Goal: Book appointment/travel/reservation

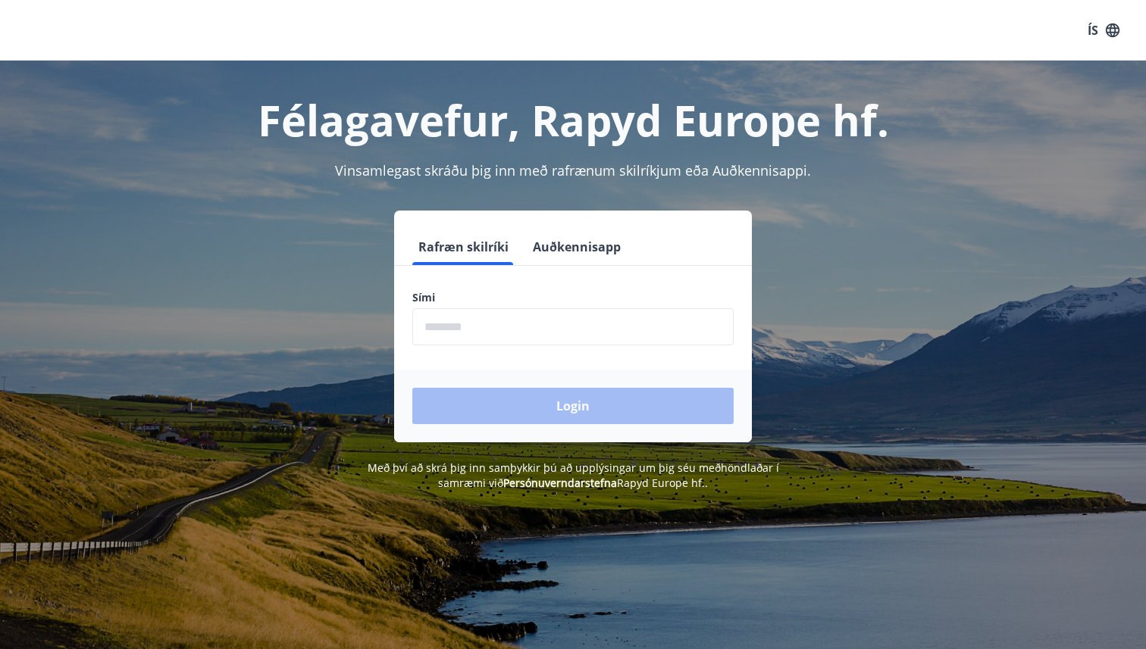
click at [449, 326] on input "phone" at bounding box center [572, 326] width 321 height 37
type input "********"
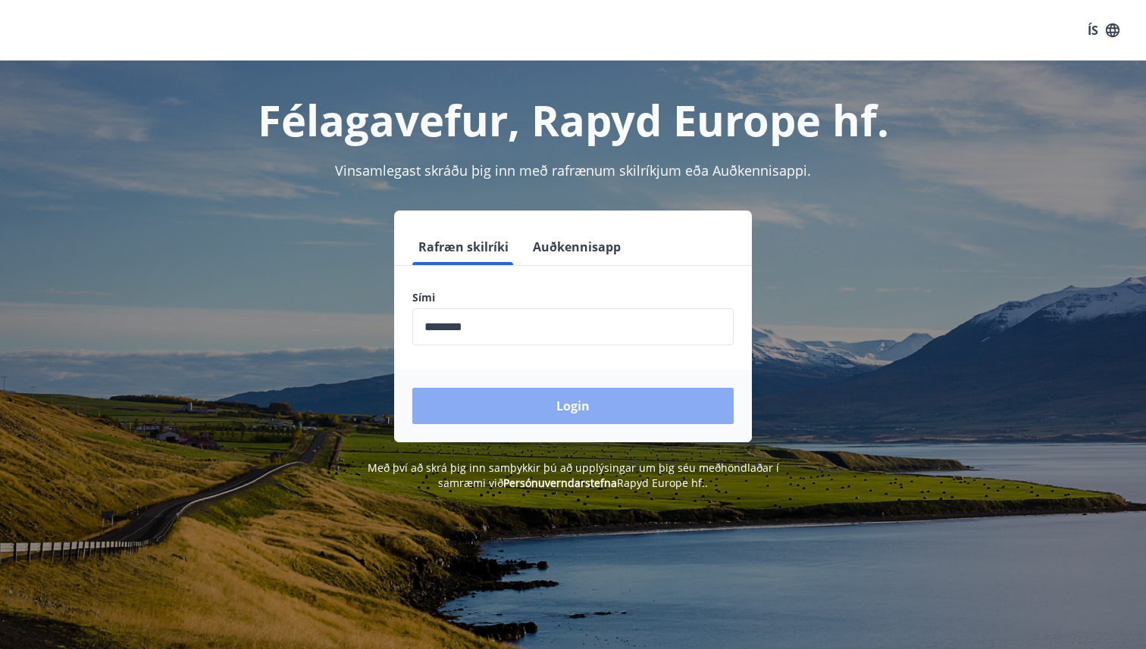
click at [505, 392] on button "Login" at bounding box center [572, 406] width 321 height 36
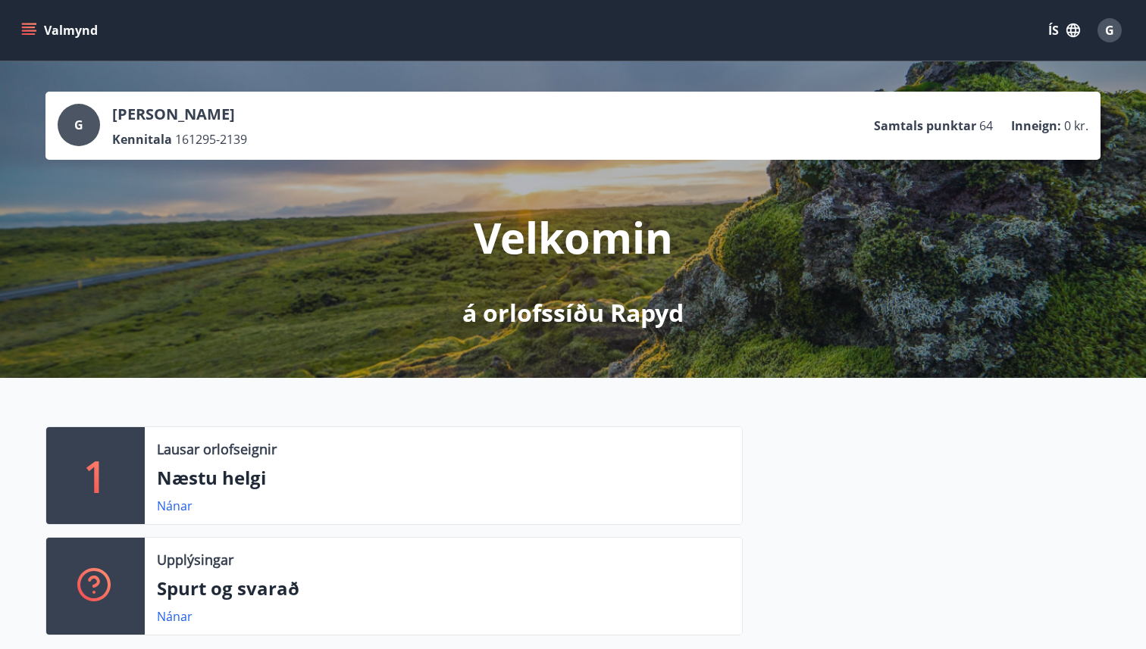
click at [48, 33] on button "Valmynd" at bounding box center [61, 30] width 86 height 27
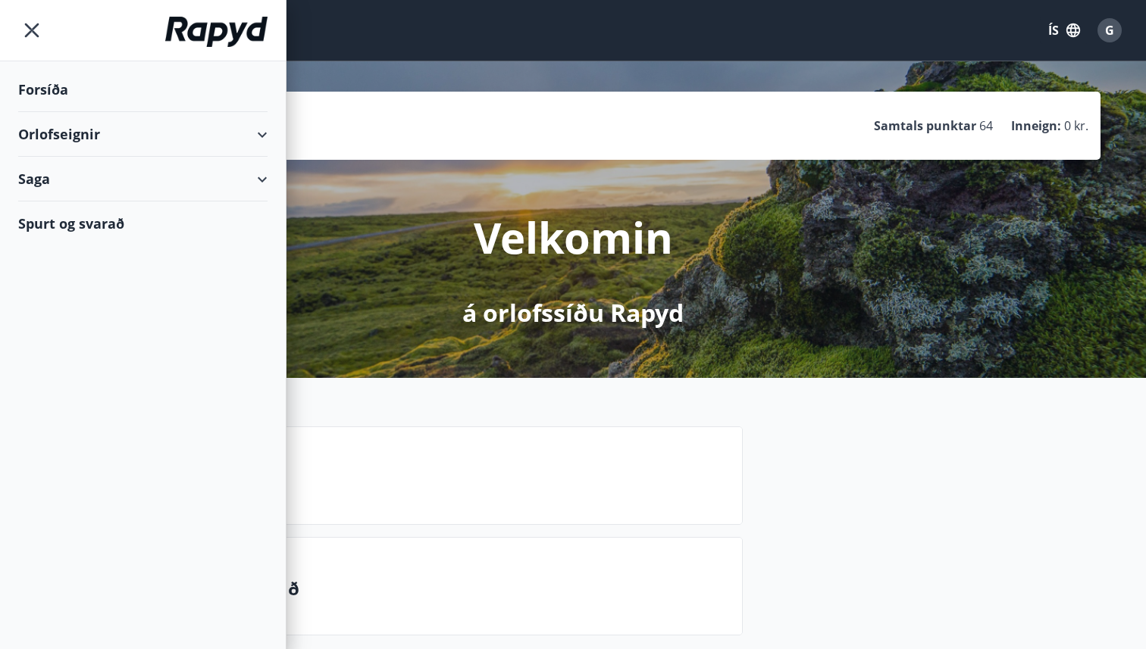
click at [268, 136] on icon at bounding box center [262, 135] width 18 height 18
click at [67, 176] on div "Framboð" at bounding box center [142, 173] width 225 height 32
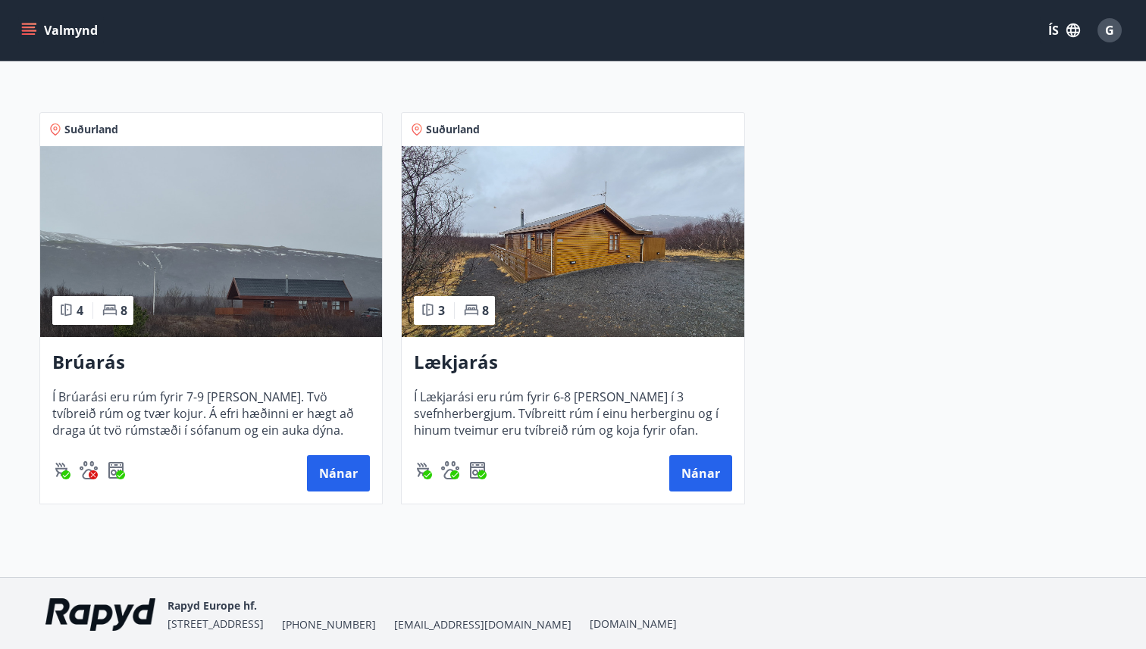
scroll to position [202, 0]
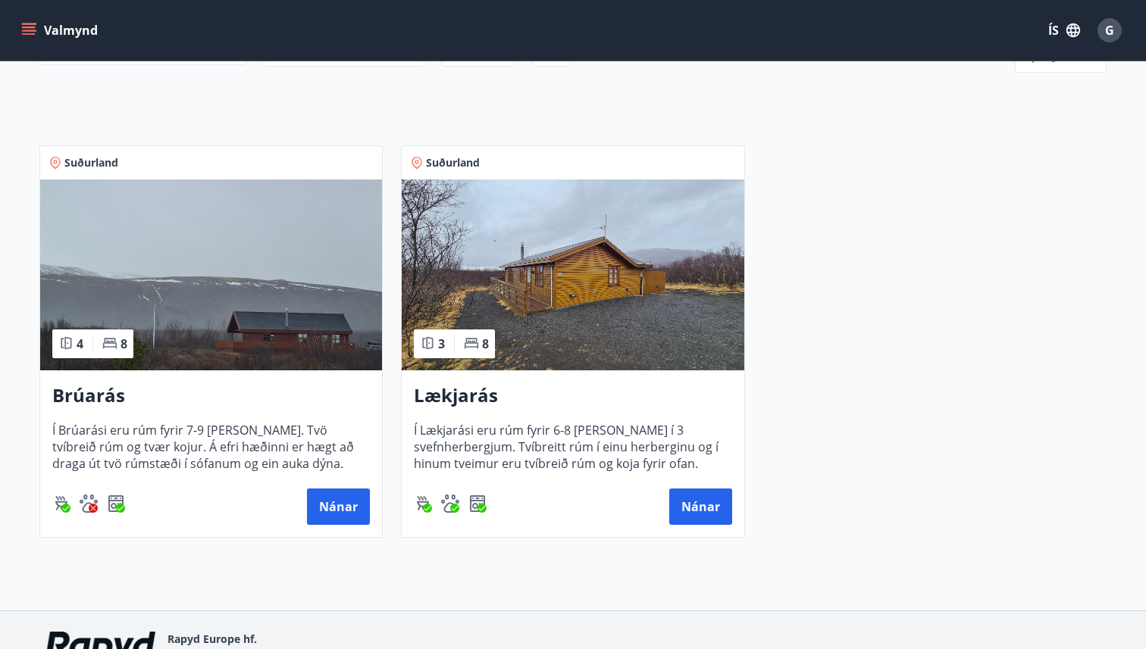
click at [129, 350] on div "4 8" at bounding box center [92, 344] width 81 height 29
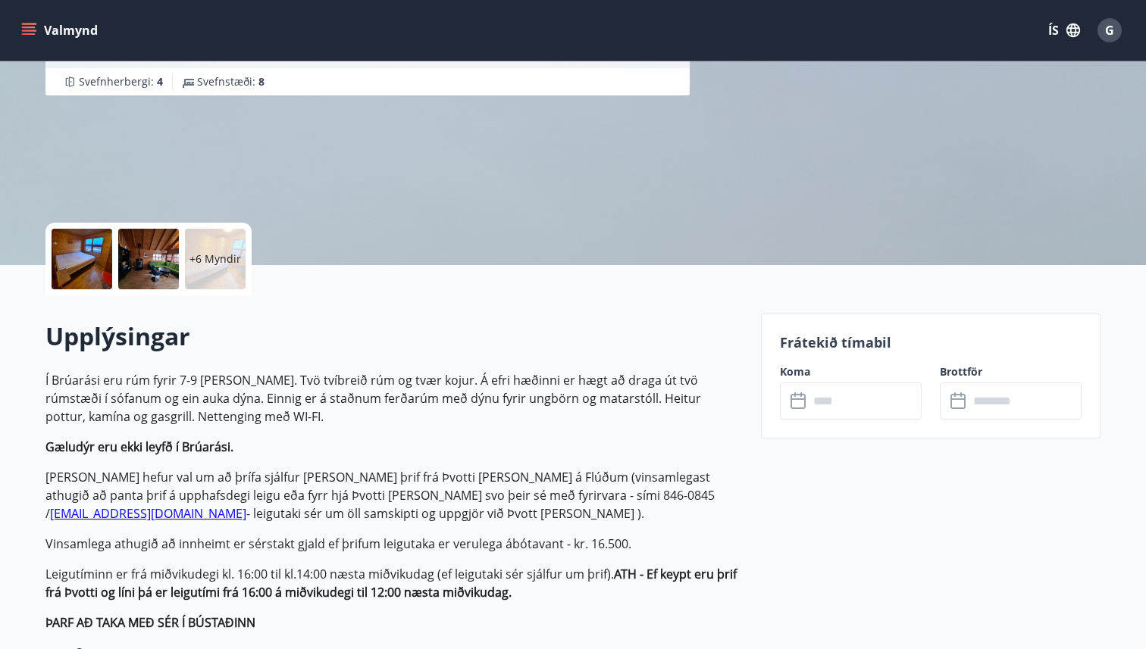
scroll to position [152, 0]
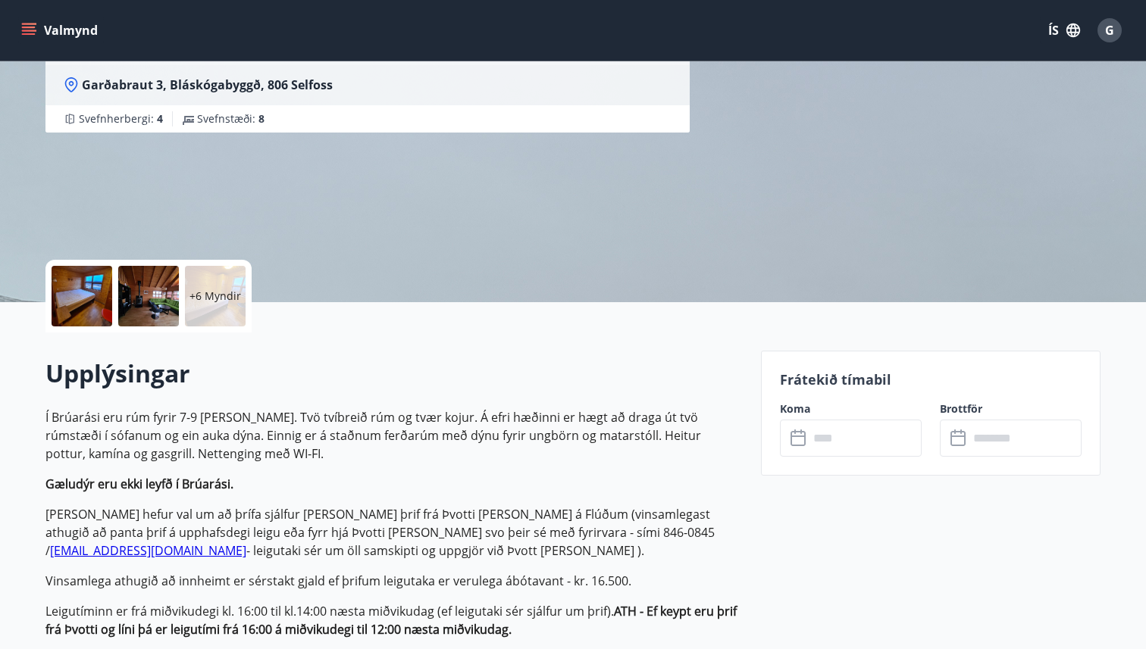
click at [865, 424] on input "text" at bounding box center [864, 438] width 113 height 37
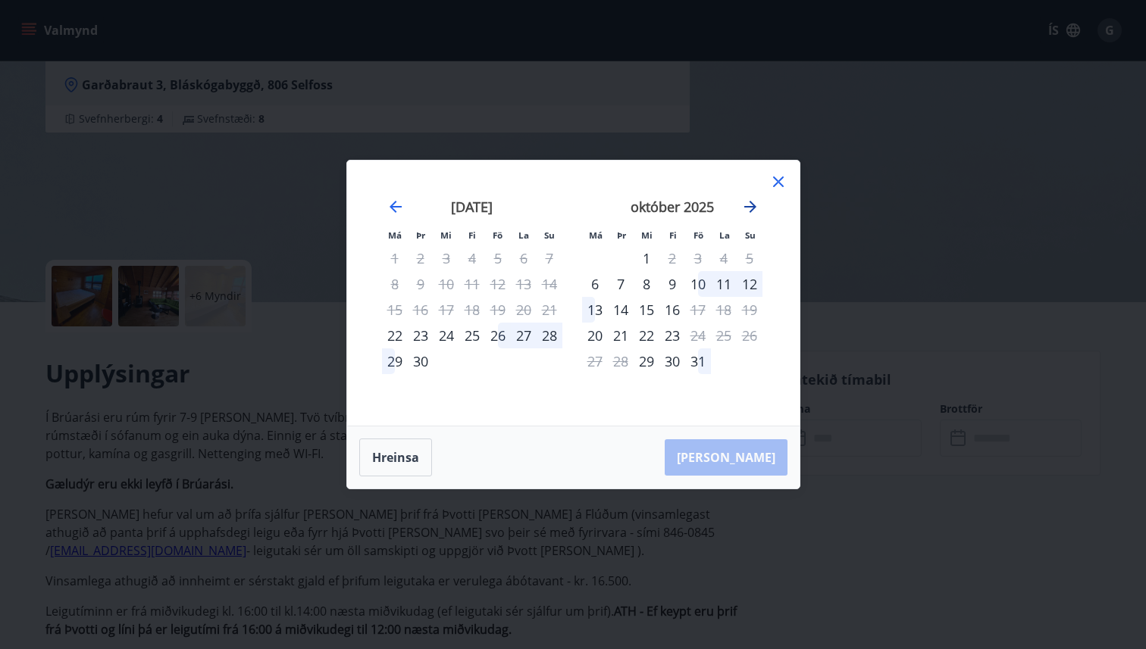
click at [754, 205] on icon "Move forward to switch to the next month." at bounding box center [750, 207] width 18 height 18
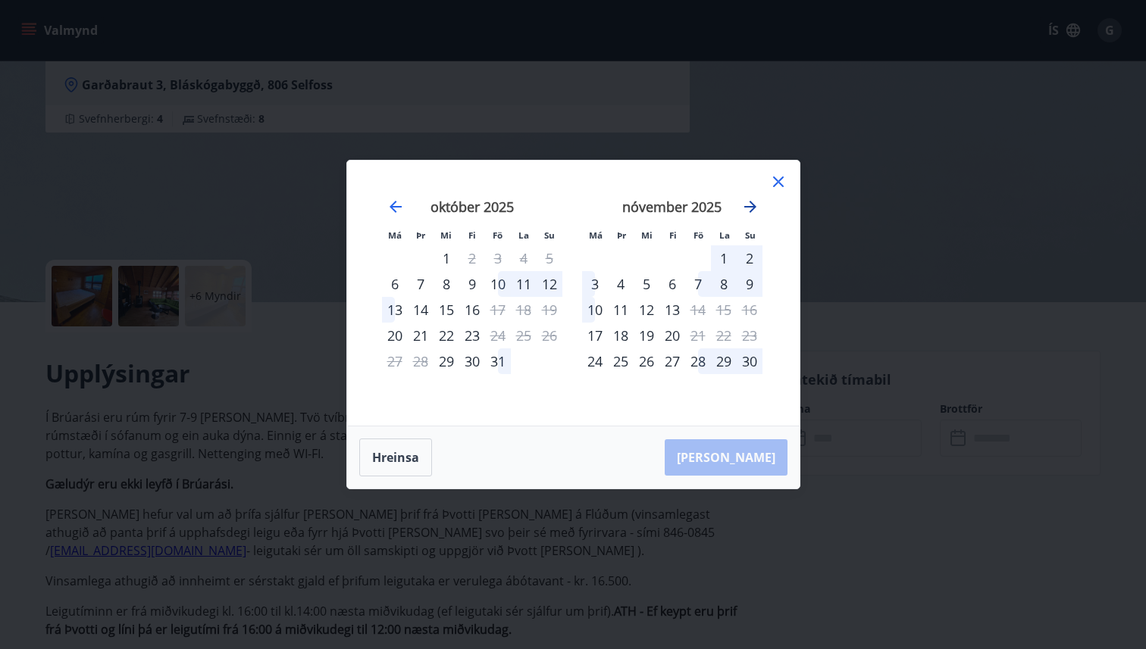
click at [754, 205] on icon "Move forward to switch to the next month." at bounding box center [750, 207] width 12 height 12
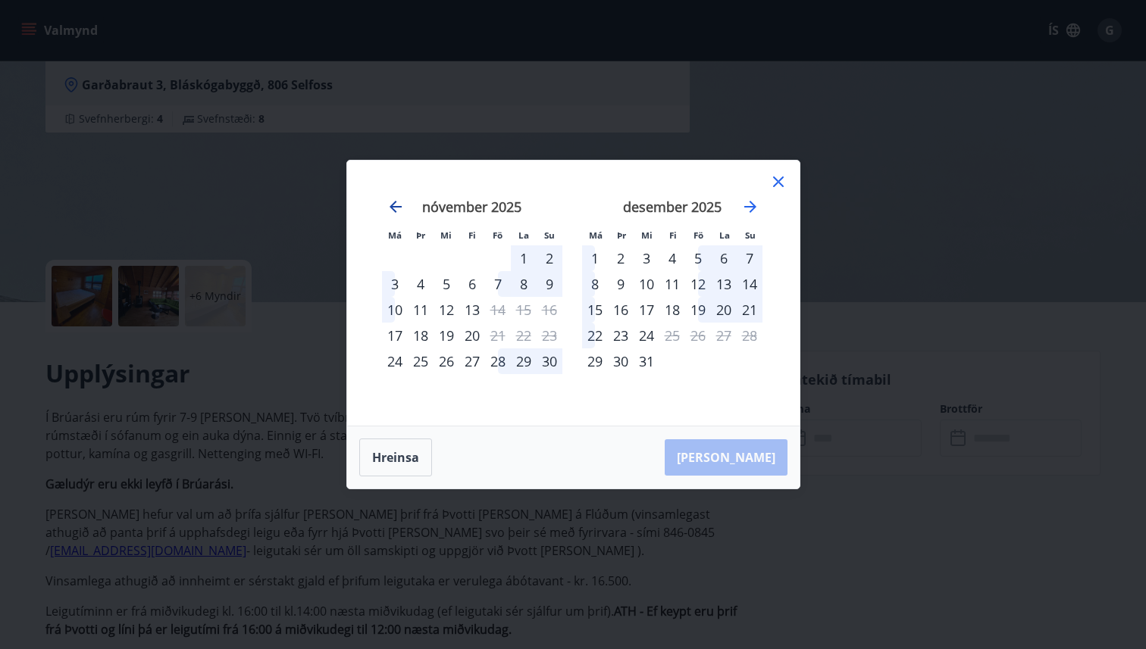
click at [397, 202] on icon "Move backward to switch to the previous month." at bounding box center [395, 207] width 18 height 18
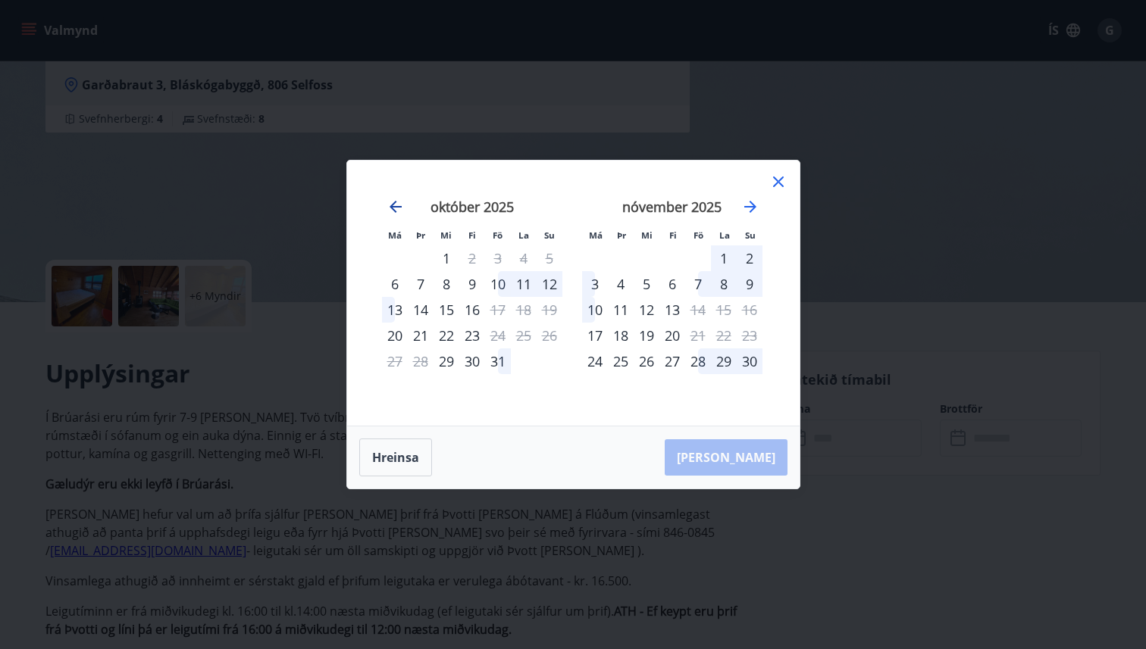
click at [397, 202] on icon "Move backward to switch to the previous month." at bounding box center [395, 207] width 18 height 18
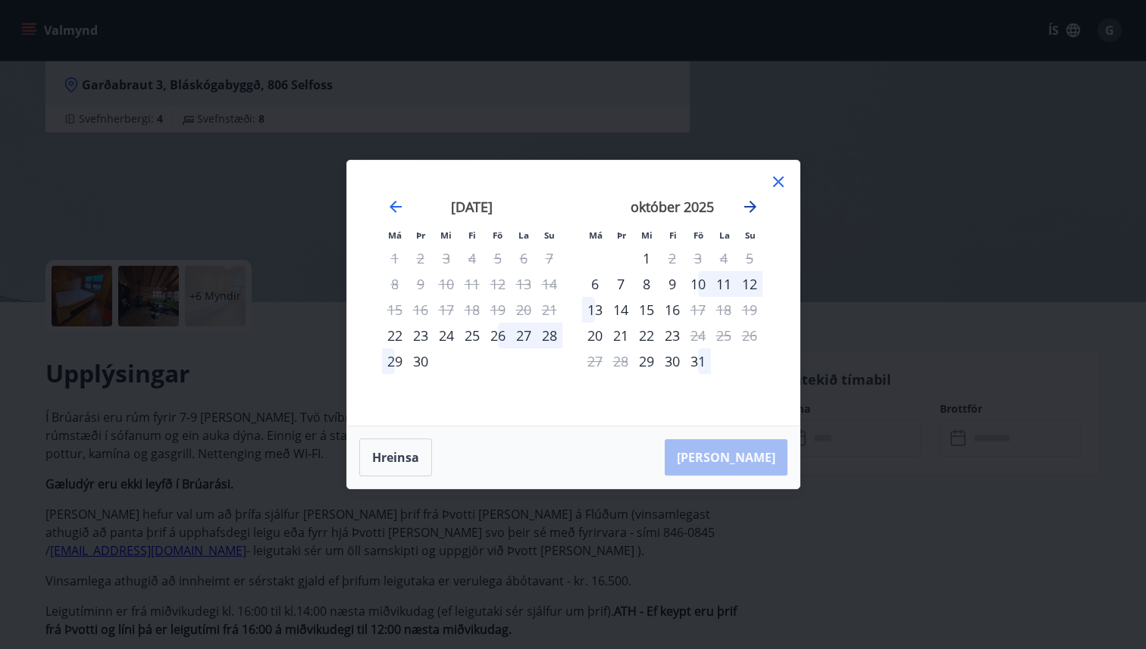
click at [750, 208] on icon "Move forward to switch to the next month." at bounding box center [750, 207] width 18 height 18
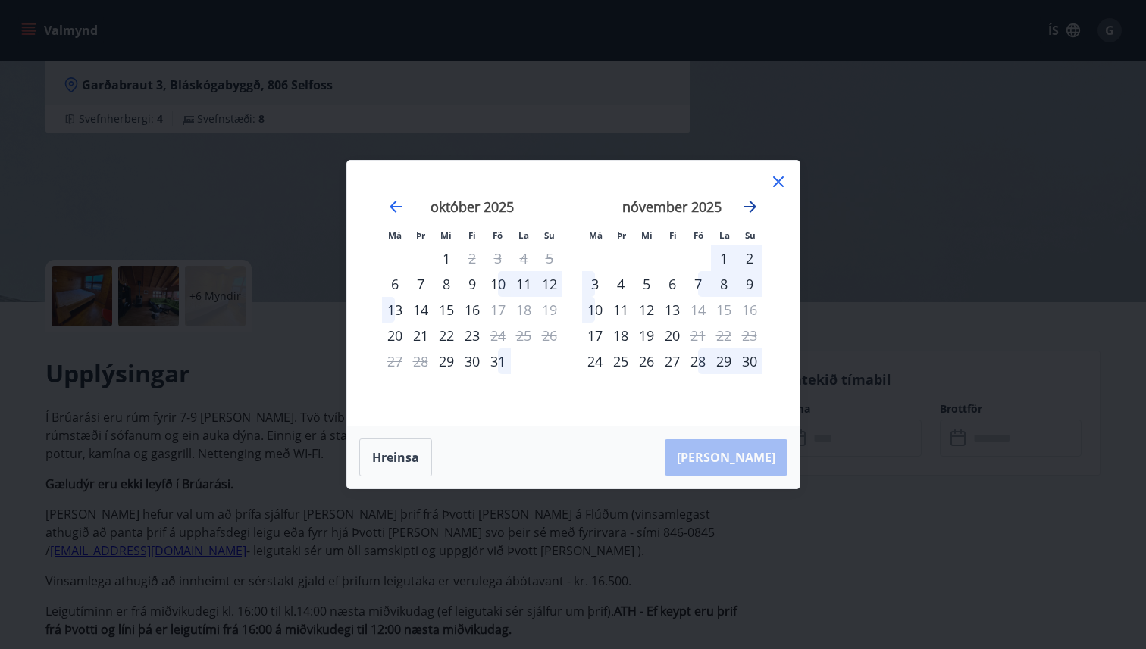
click at [747, 208] on icon "Move forward to switch to the next month." at bounding box center [750, 207] width 18 height 18
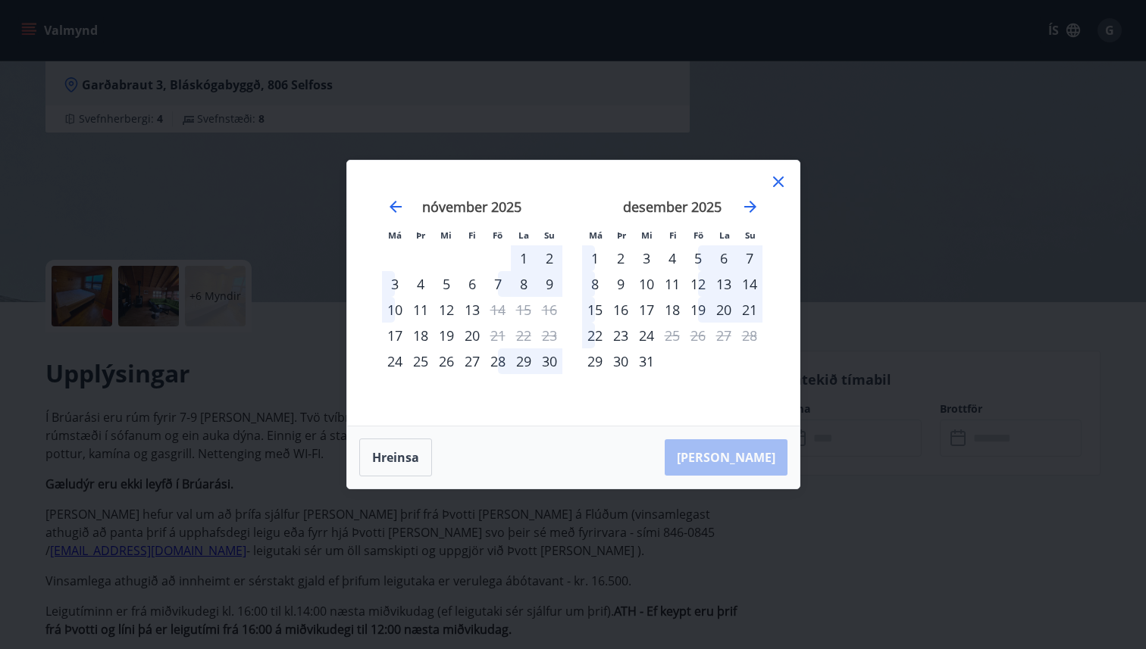
click at [779, 184] on icon at bounding box center [778, 182] width 11 height 11
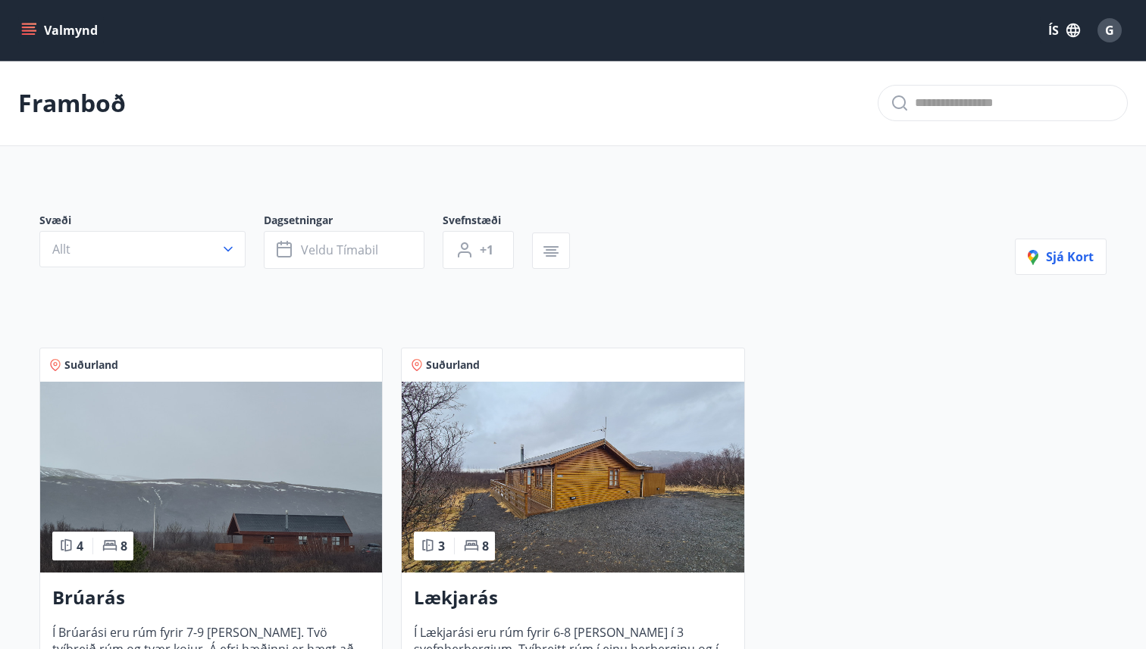
click at [543, 496] on img at bounding box center [573, 477] width 342 height 191
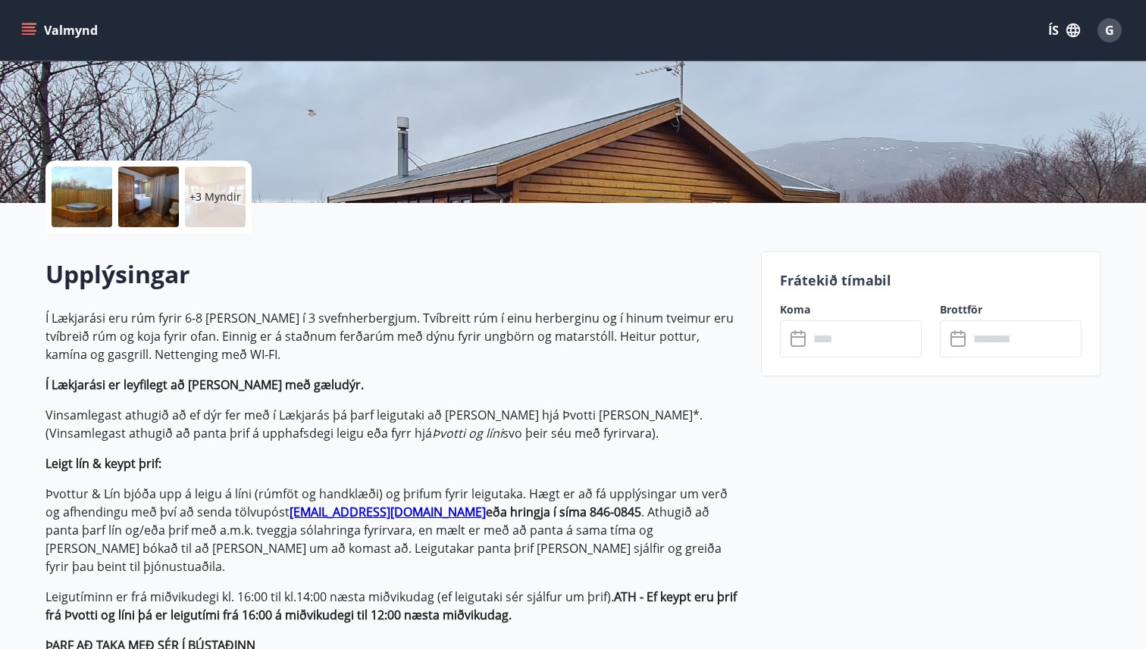
scroll to position [180, 0]
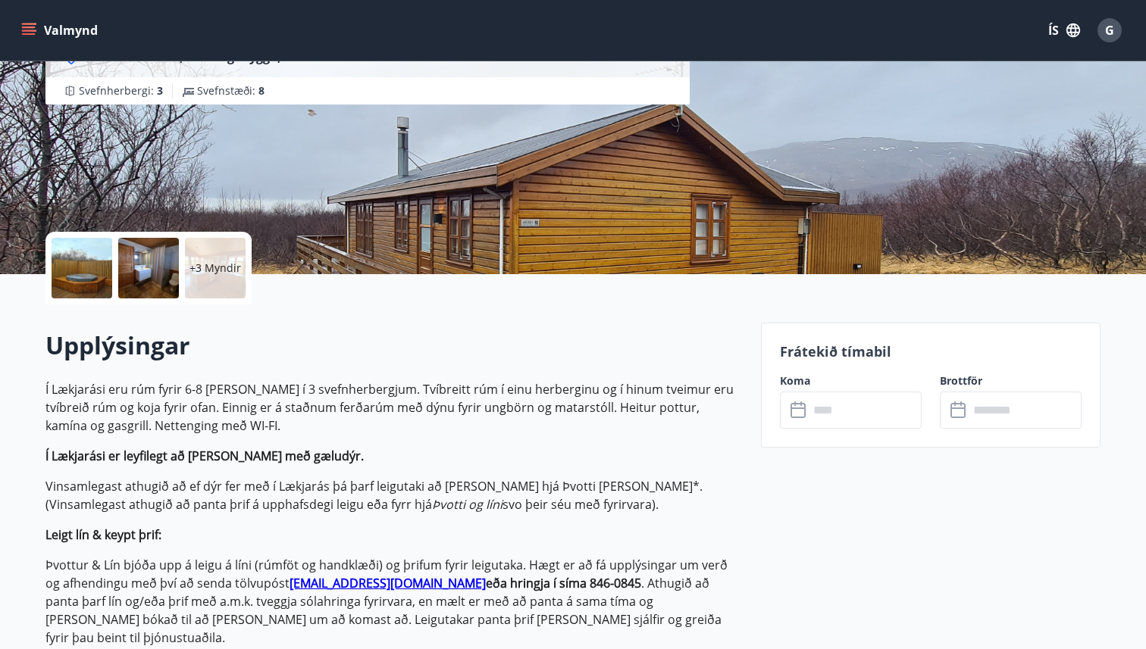
click at [833, 399] on input "text" at bounding box center [864, 410] width 113 height 37
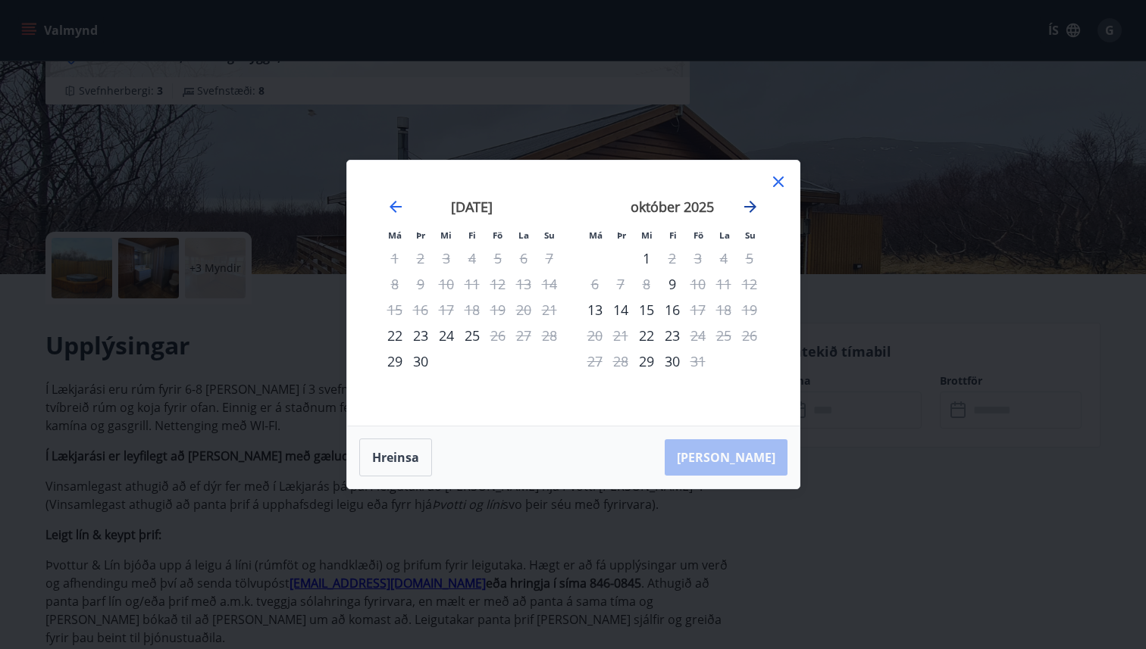
click at [754, 206] on icon "Move forward to switch to the next month." at bounding box center [750, 207] width 12 height 12
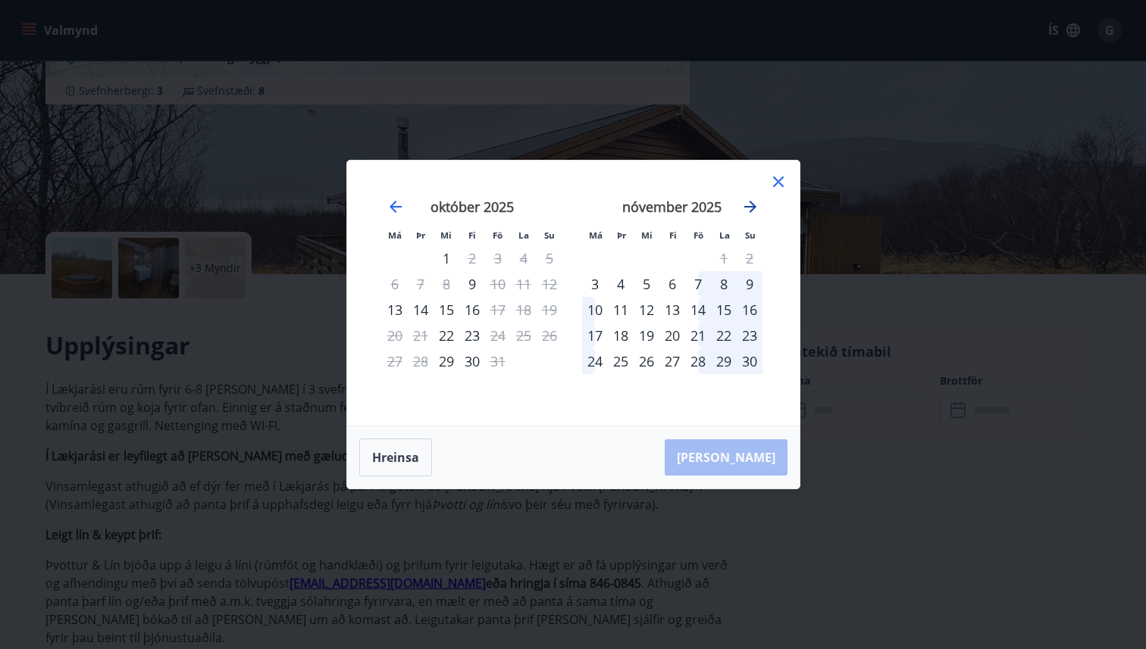
click at [750, 205] on icon "Move forward to switch to the next month." at bounding box center [750, 207] width 18 height 18
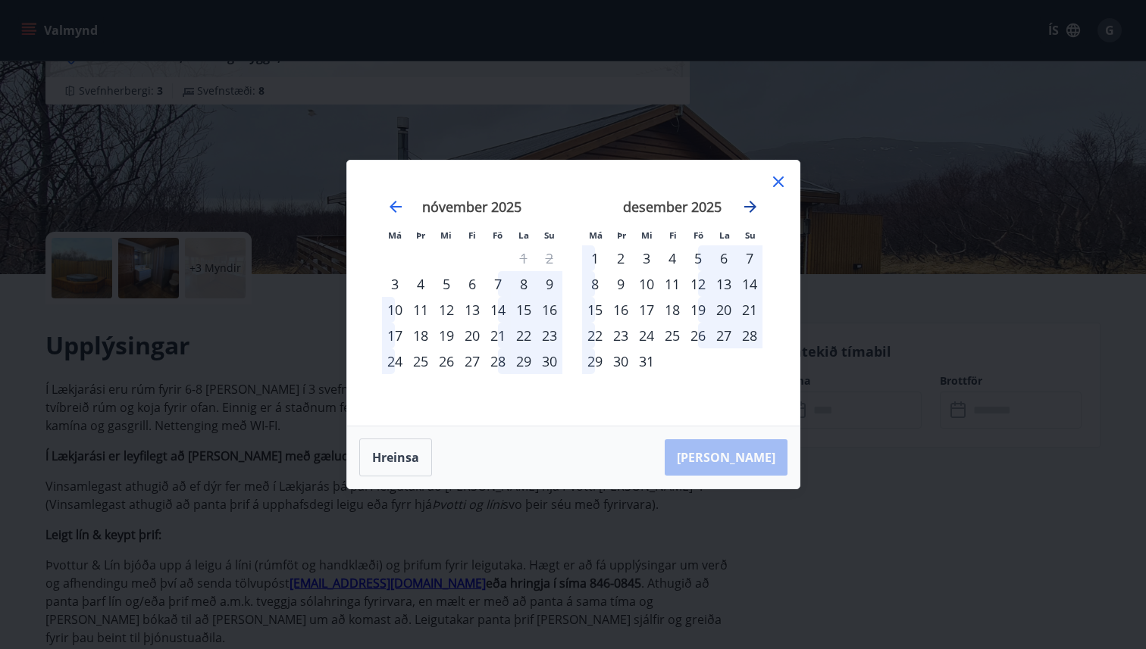
click at [749, 211] on icon "Move forward to switch to the next month." at bounding box center [750, 207] width 18 height 18
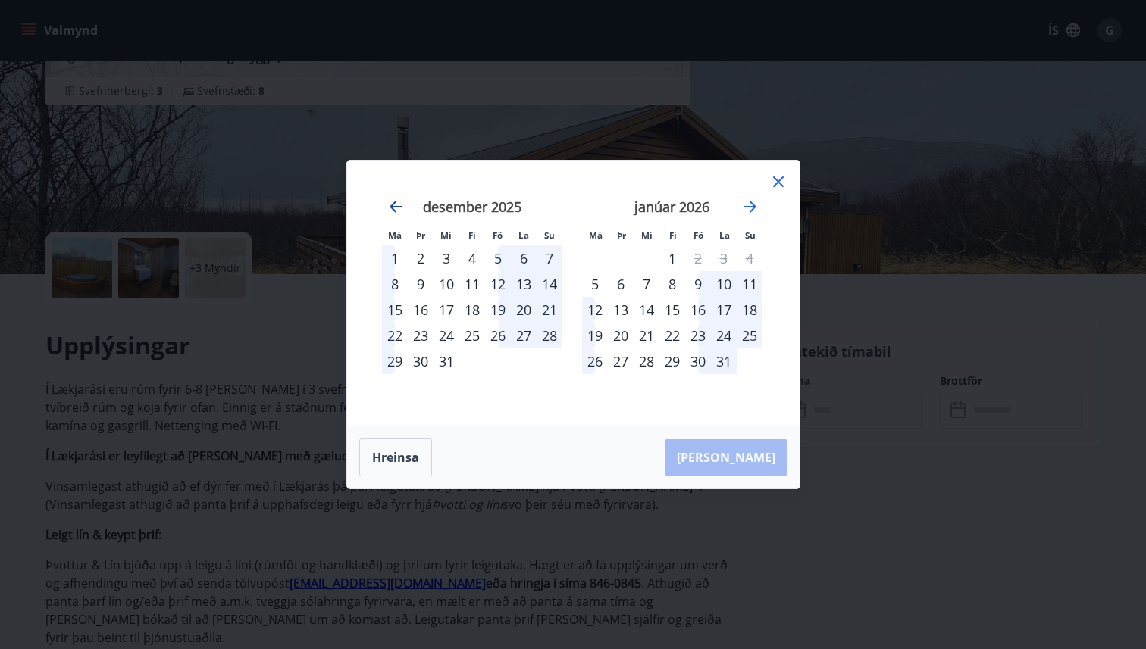
click at [396, 212] on icon "Move backward to switch to the previous month." at bounding box center [395, 207] width 18 height 18
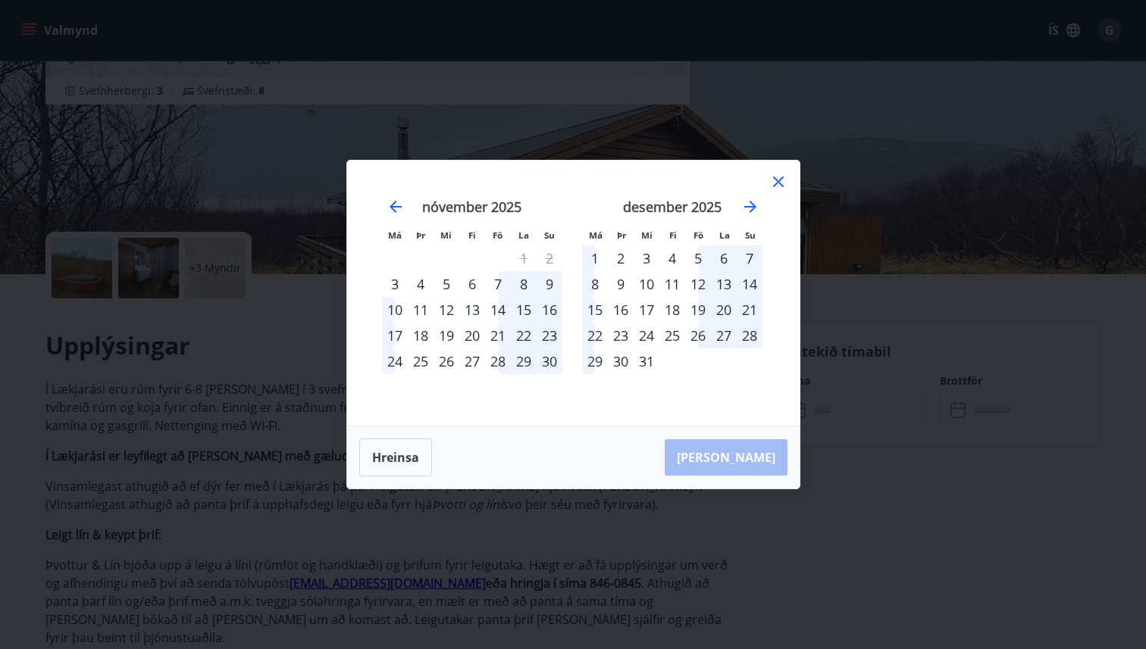
click at [217, 409] on div "Má Þr Mi Fi Fö La Su Má Þr Mi Fi Fö La Su [DATE] 1 2 3 4 5 6 7 8 9 10 11 12 13 …" at bounding box center [573, 324] width 1146 height 649
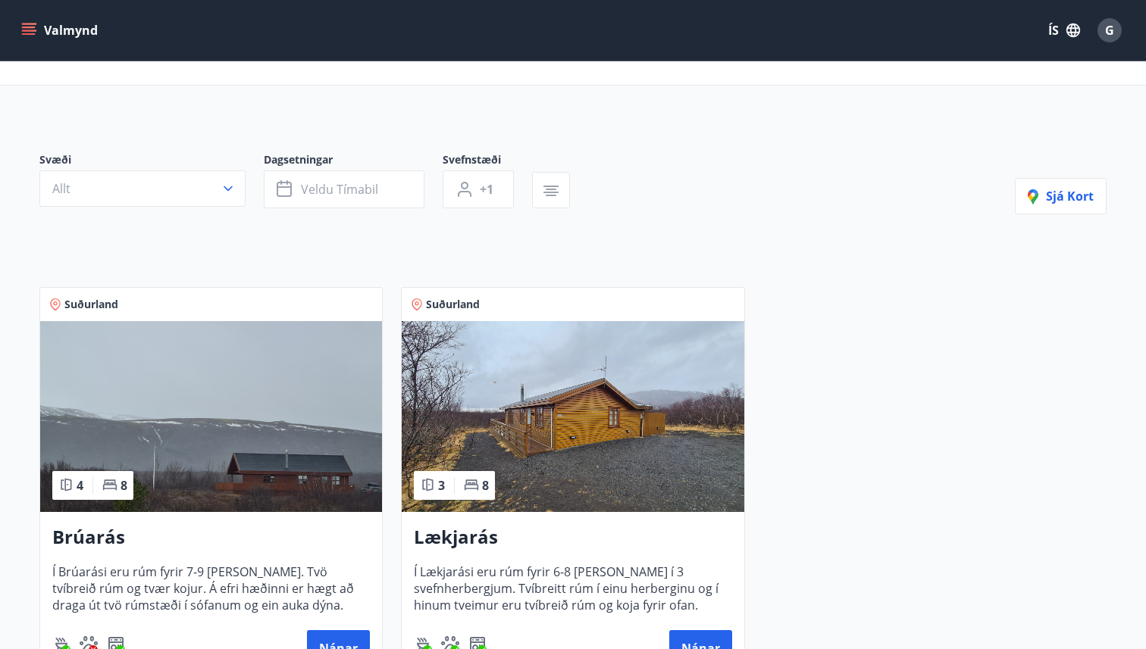
click at [170, 438] on img at bounding box center [211, 416] width 342 height 191
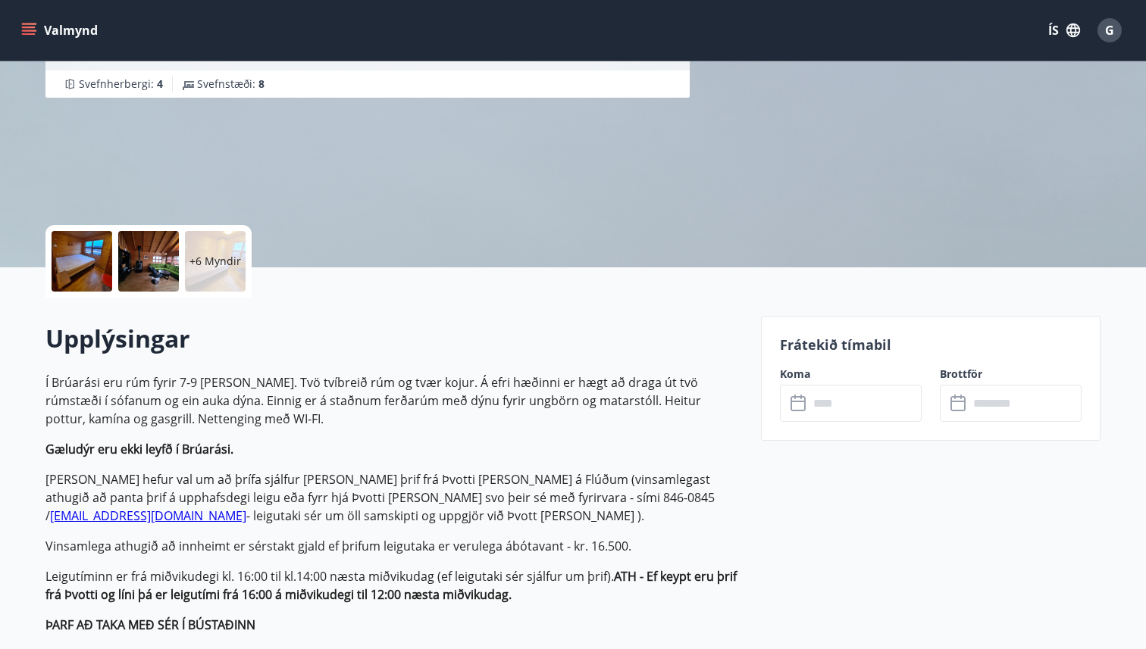
scroll to position [189, 0]
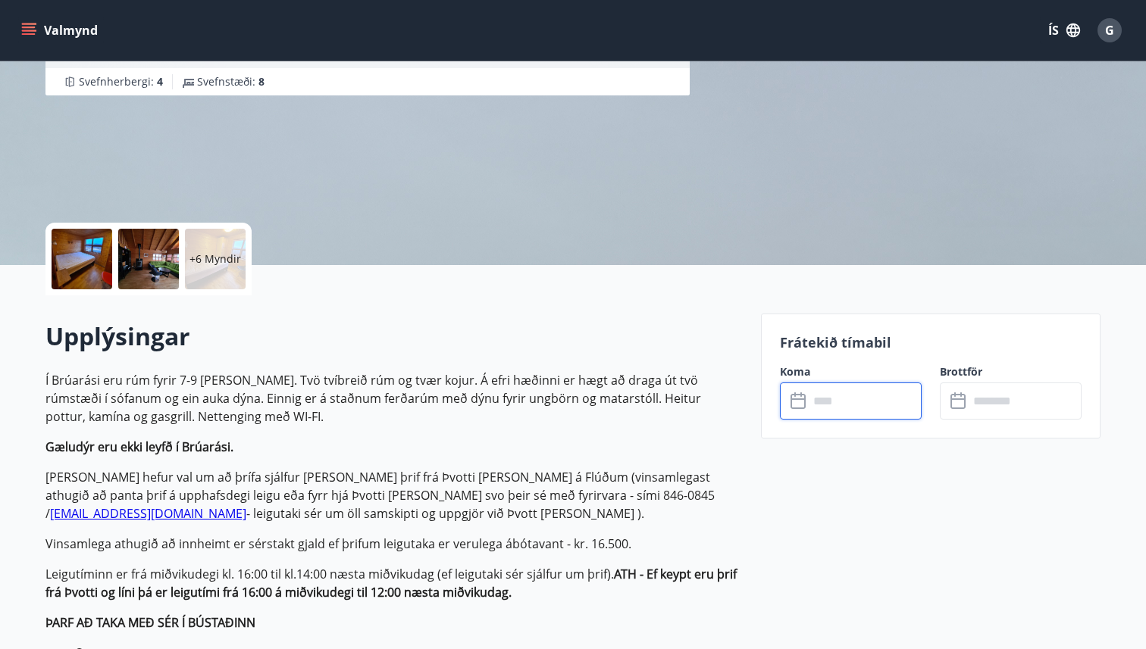
click at [814, 390] on input "text" at bounding box center [864, 401] width 113 height 37
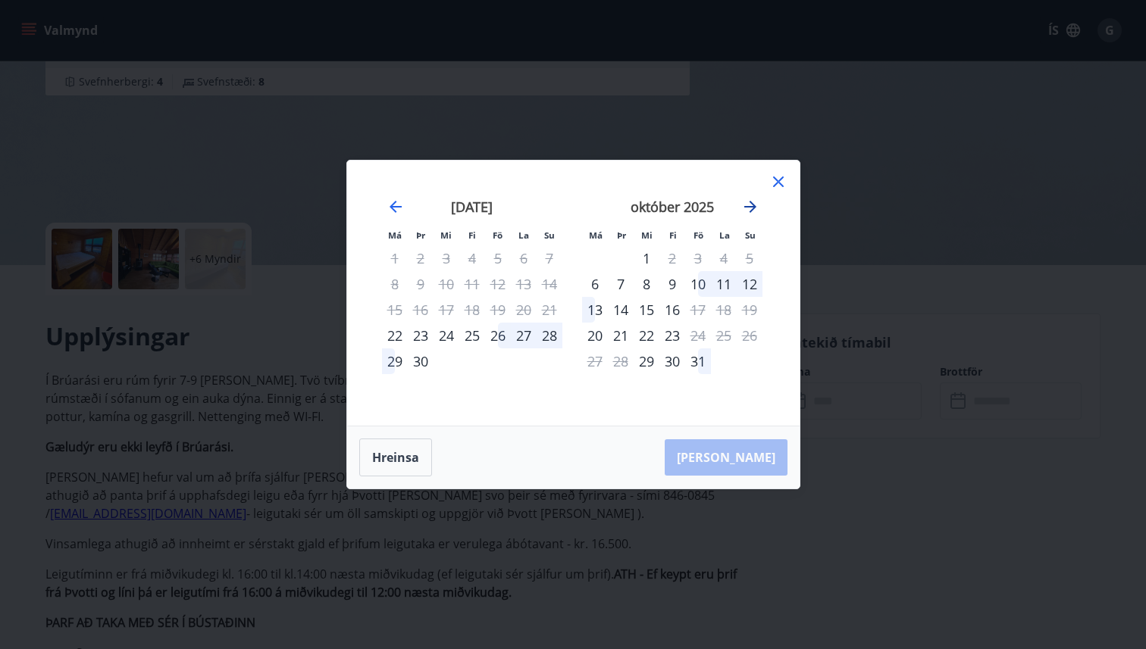
click at [753, 210] on icon "Move forward to switch to the next month." at bounding box center [750, 207] width 18 height 18
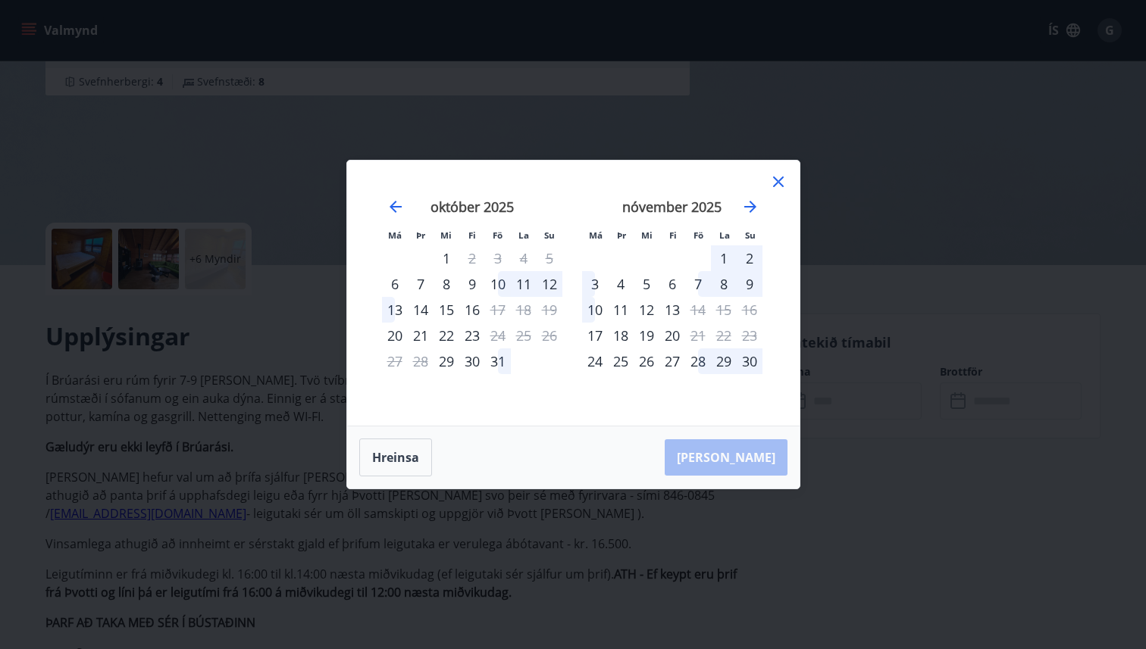
click at [233, 441] on div "Má Þr Mi Fi Fö La Su Má Þr Mi Fi Fö La Su [DATE] 1 2 3 4 5 6 7 8 9 10 11 12 13 …" at bounding box center [573, 324] width 1146 height 649
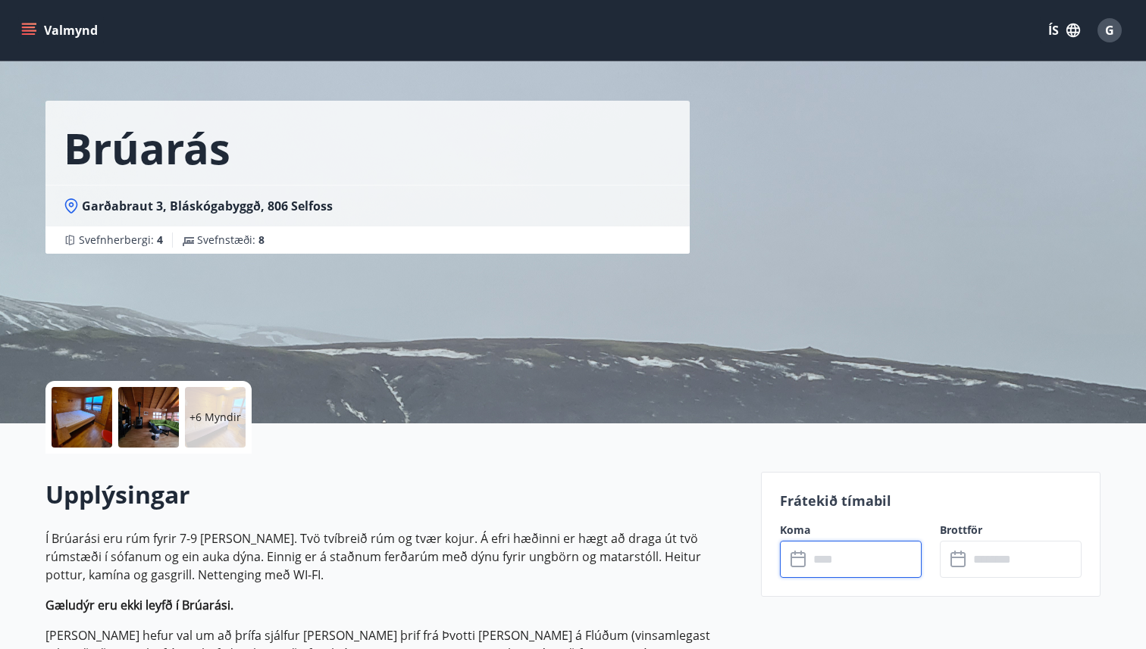
scroll to position [0, 0]
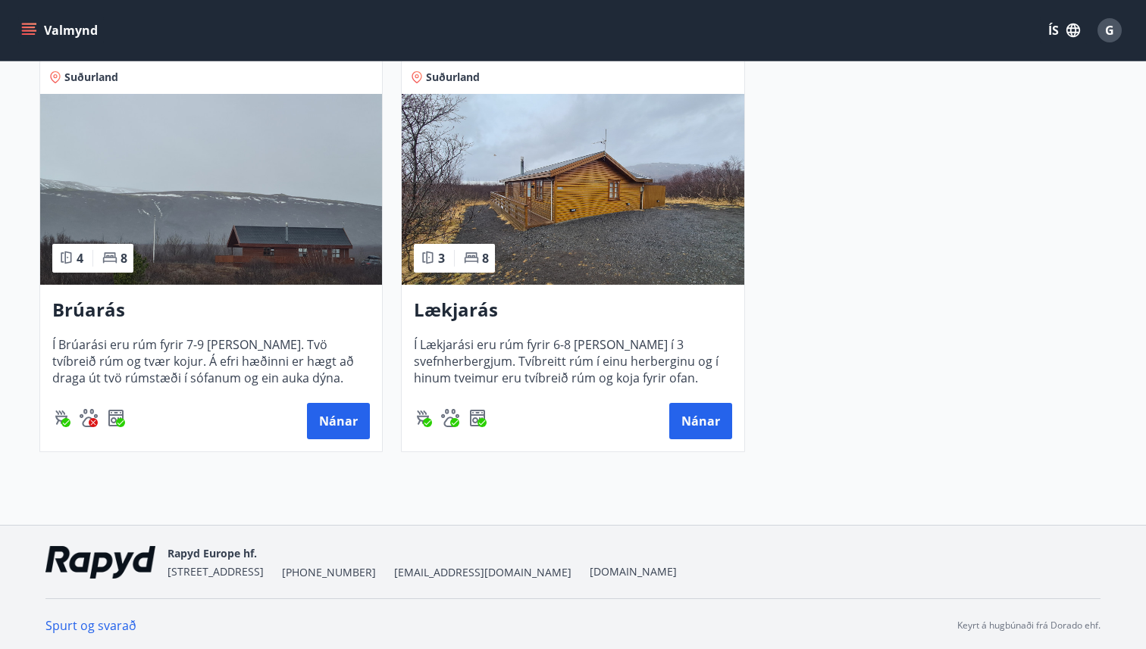
scroll to position [283, 0]
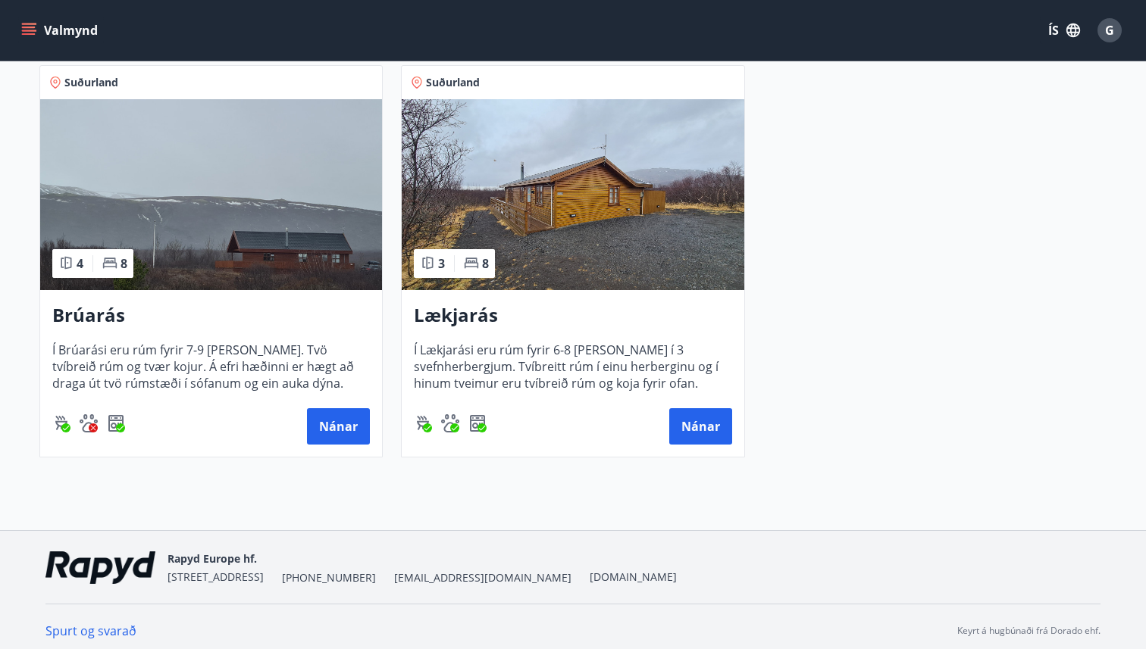
click at [228, 204] on img at bounding box center [211, 194] width 342 height 191
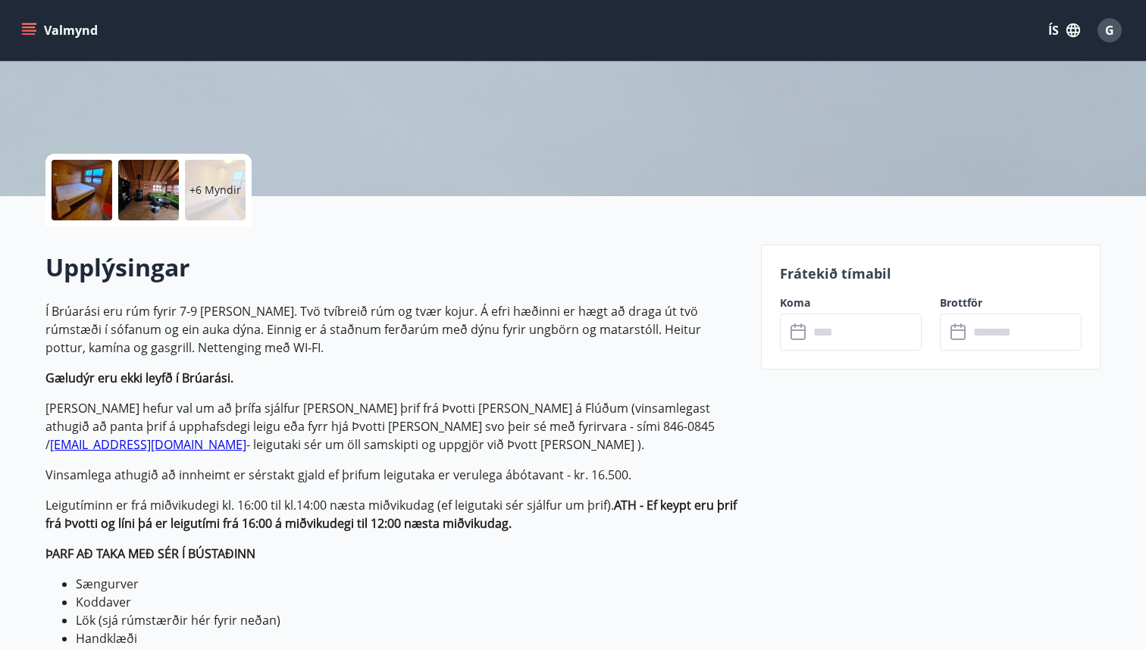
scroll to position [259, 0]
click at [196, 190] on p "+6 Myndir" at bounding box center [215, 189] width 52 height 15
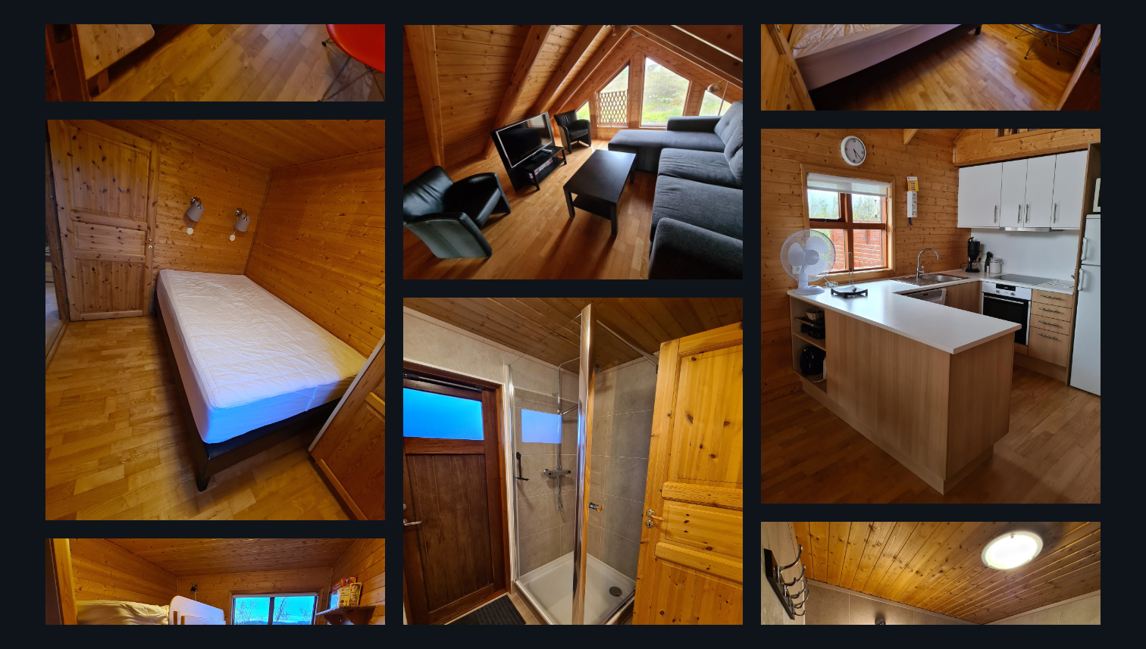
scroll to position [0, 0]
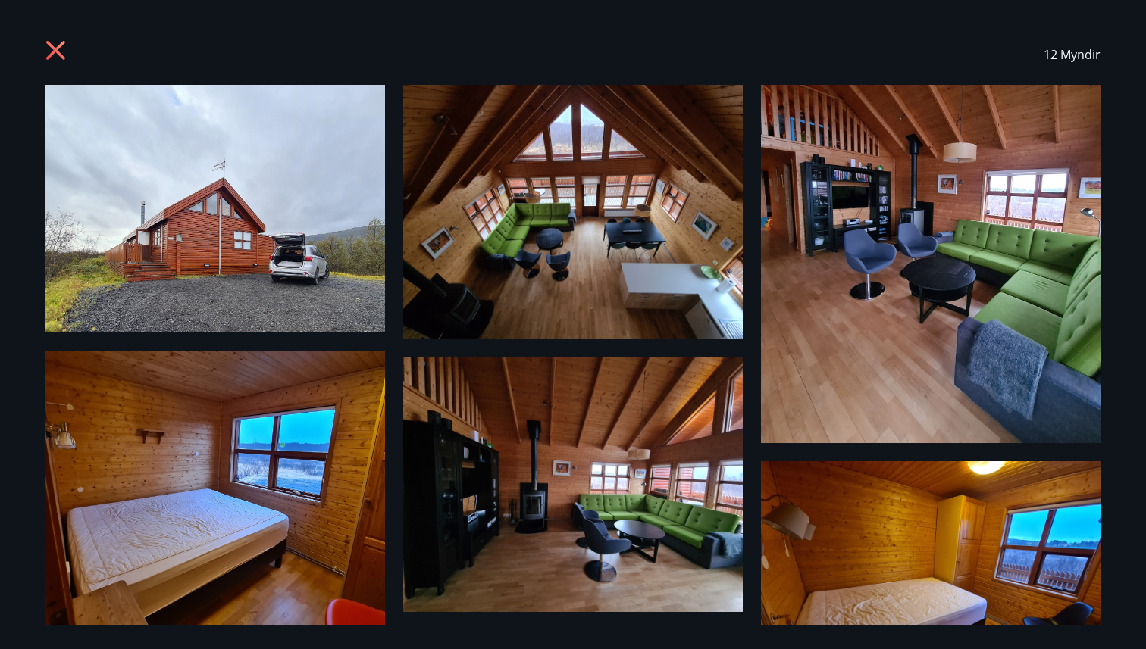
click at [1121, 49] on div "12 Myndir" at bounding box center [573, 324] width 1146 height 649
